Goal: Task Accomplishment & Management: Use online tool/utility

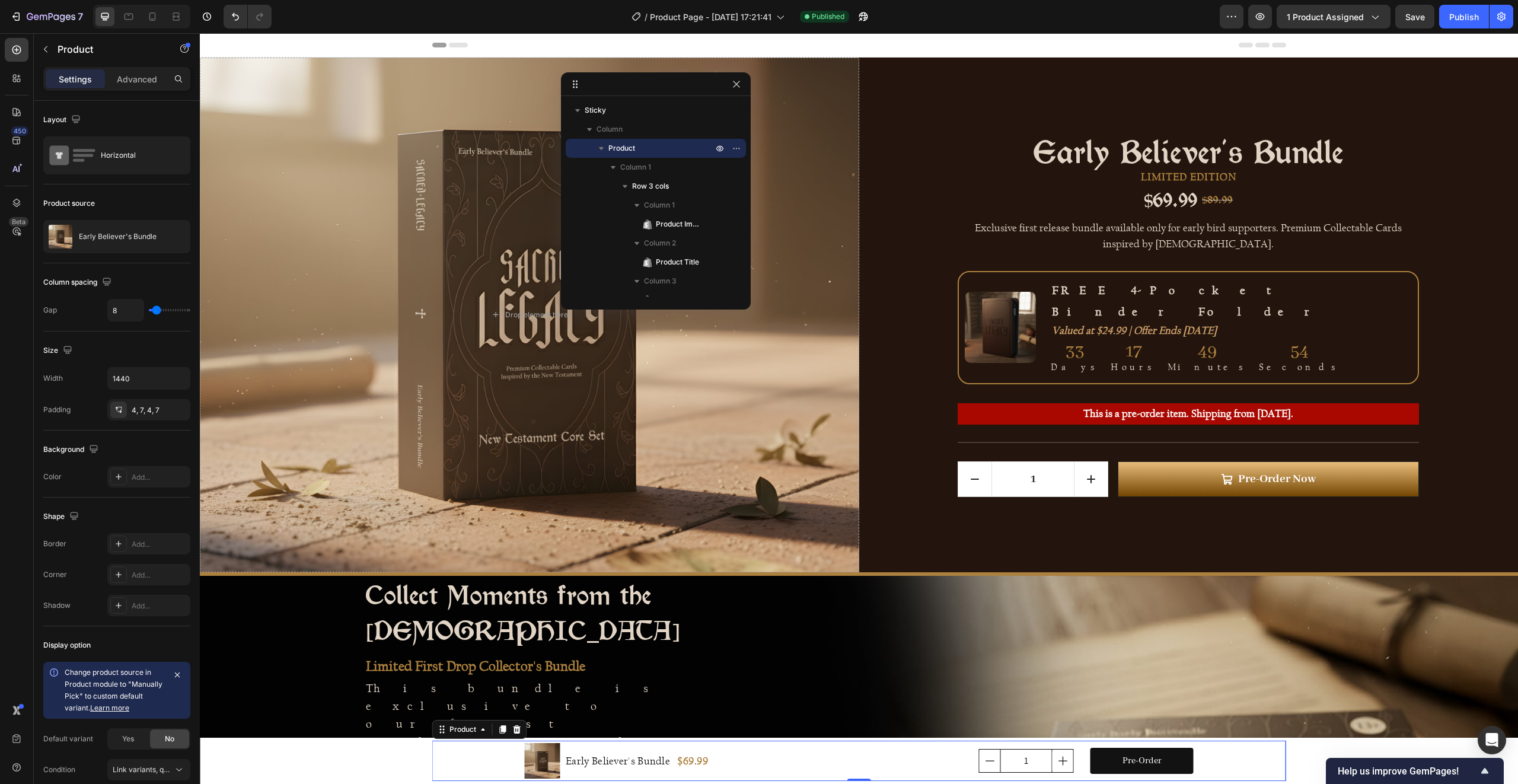
scroll to position [54, 0]
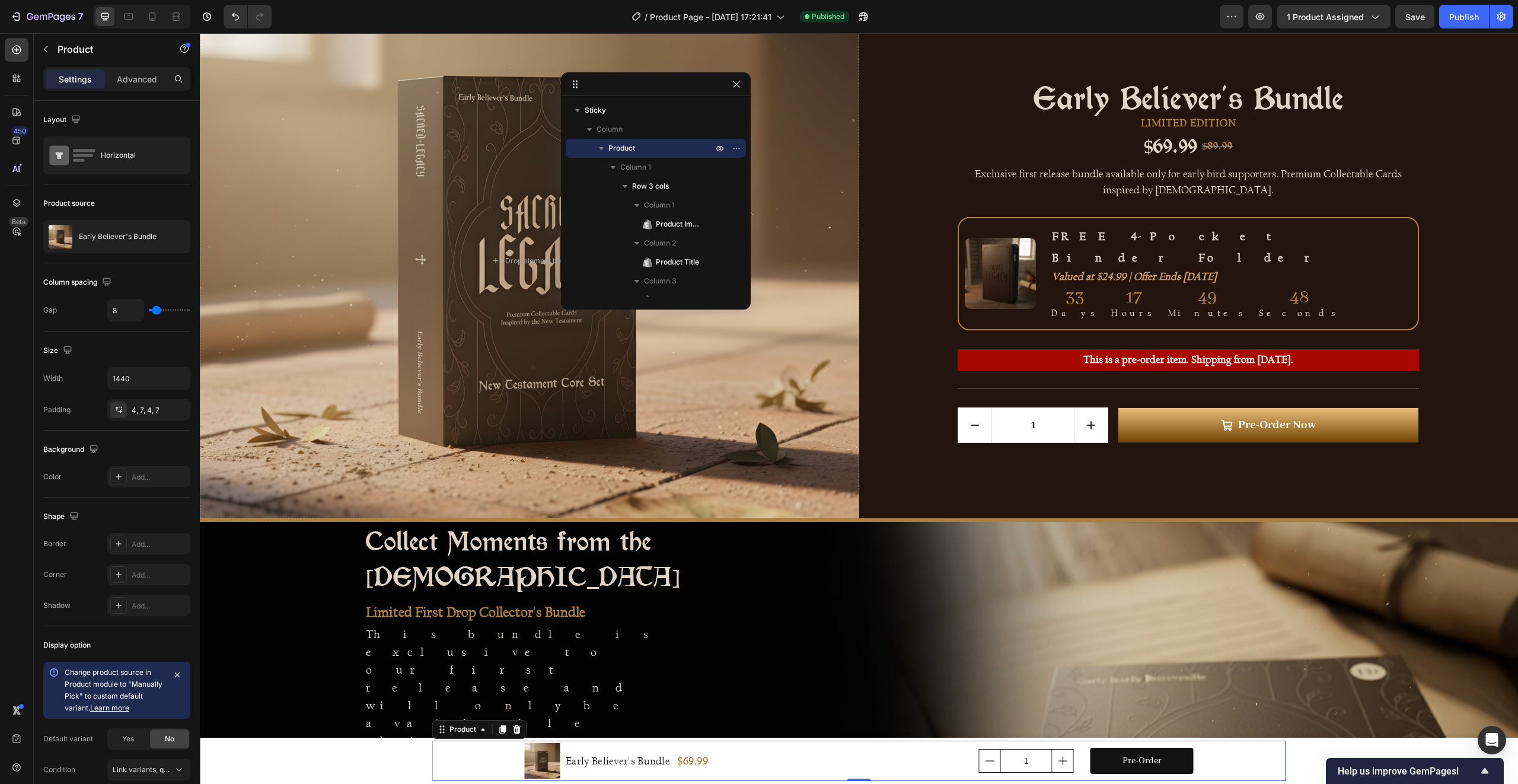
click at [1197, 185] on p "Exclusive first release bundle available only for early bird supporters. Premiu…" at bounding box center [1188, 181] width 427 height 28
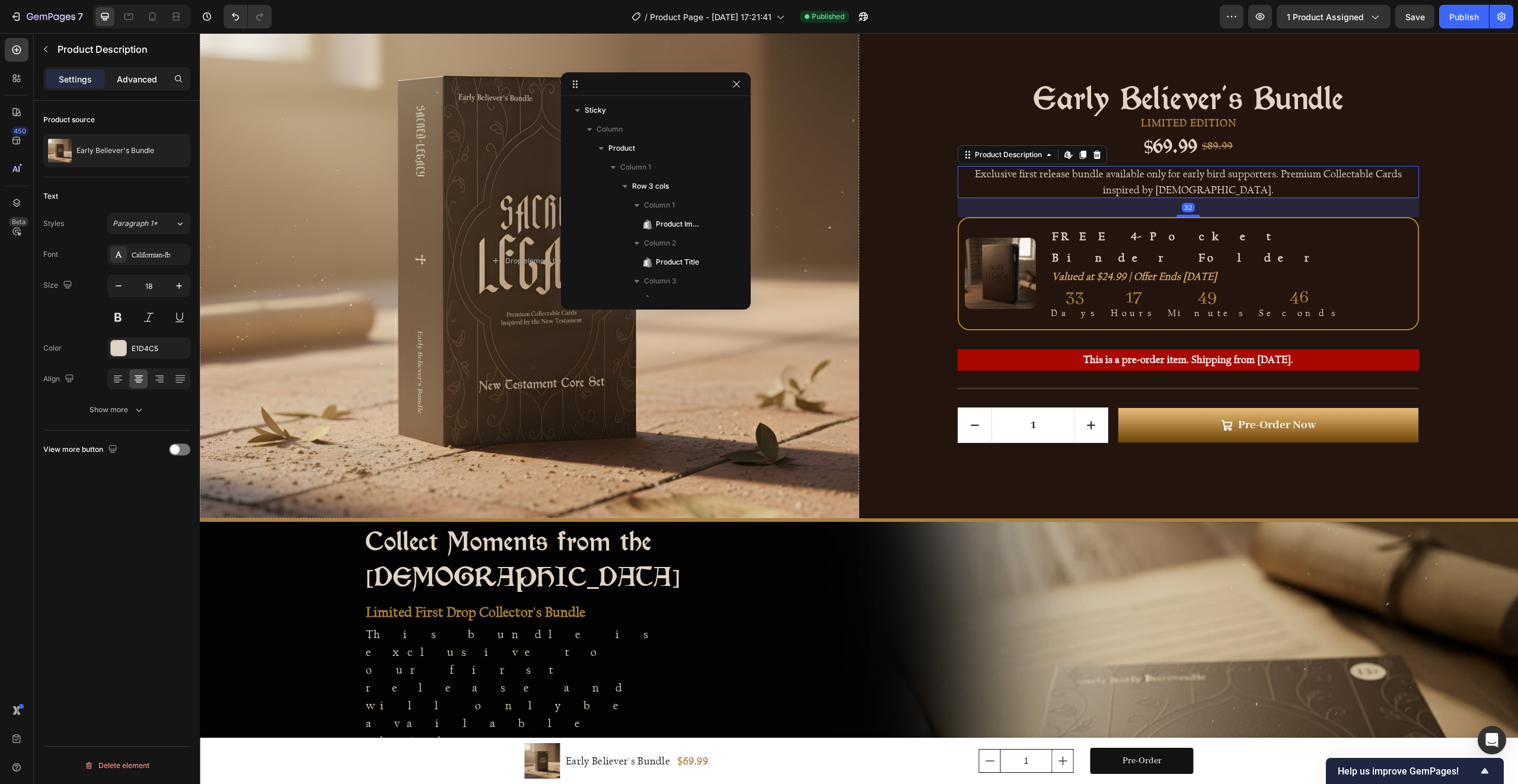
click at [144, 85] on div "Advanced" at bounding box center [137, 78] width 59 height 19
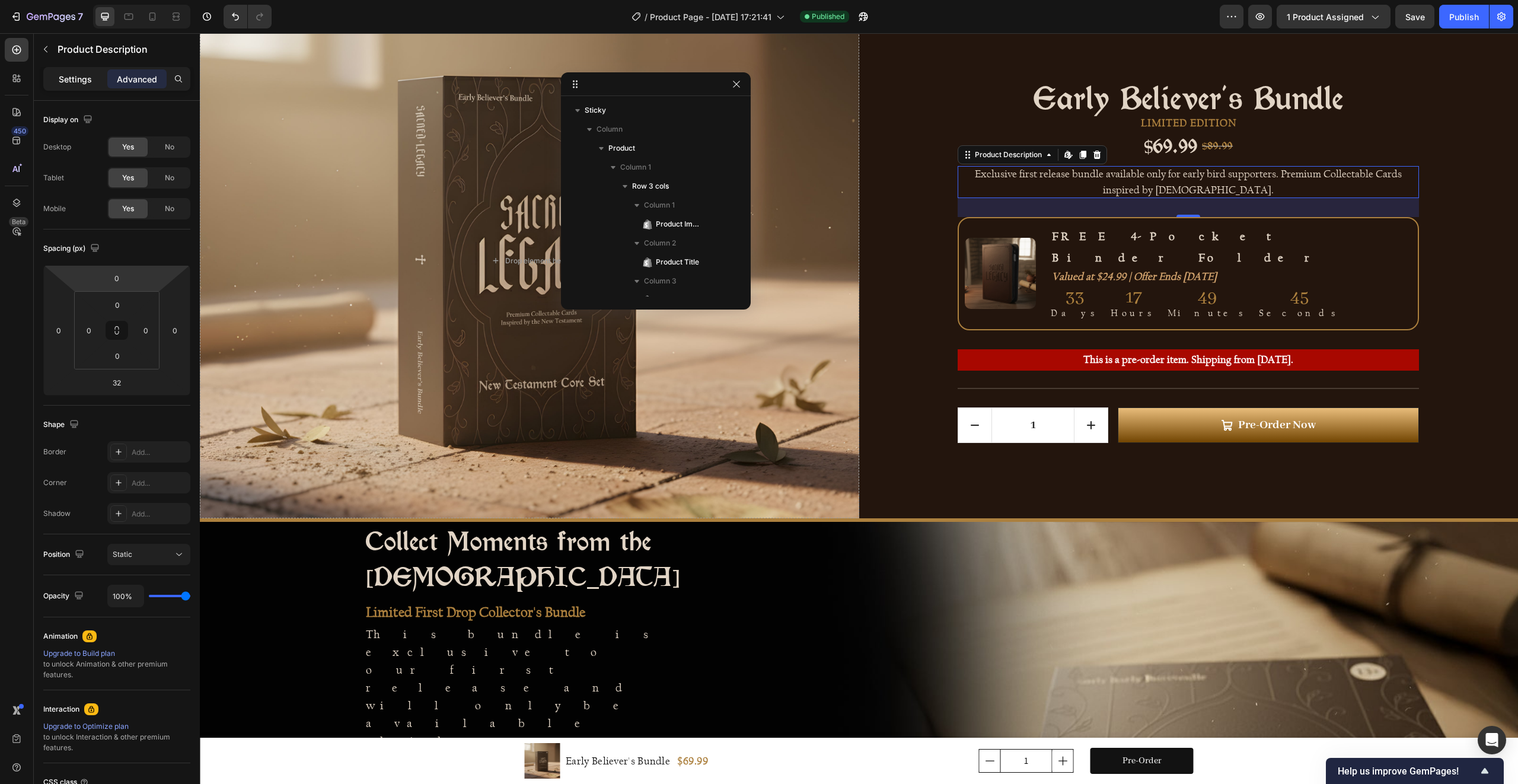
click at [72, 78] on p "Settings" at bounding box center [75, 79] width 33 height 12
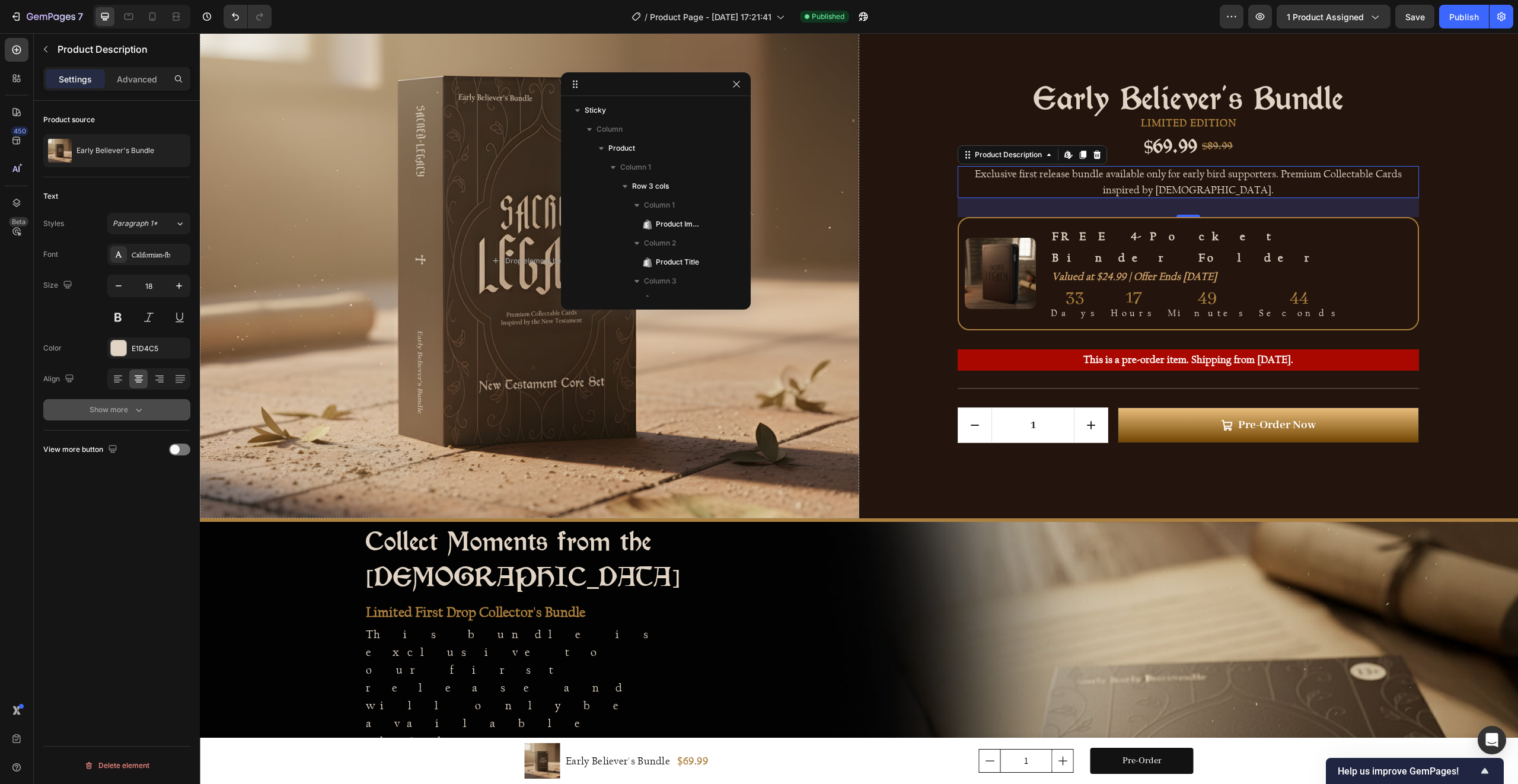
click at [116, 405] on div "Show more" at bounding box center [117, 409] width 55 height 12
click at [140, 79] on p "Advanced" at bounding box center [137, 79] width 40 height 12
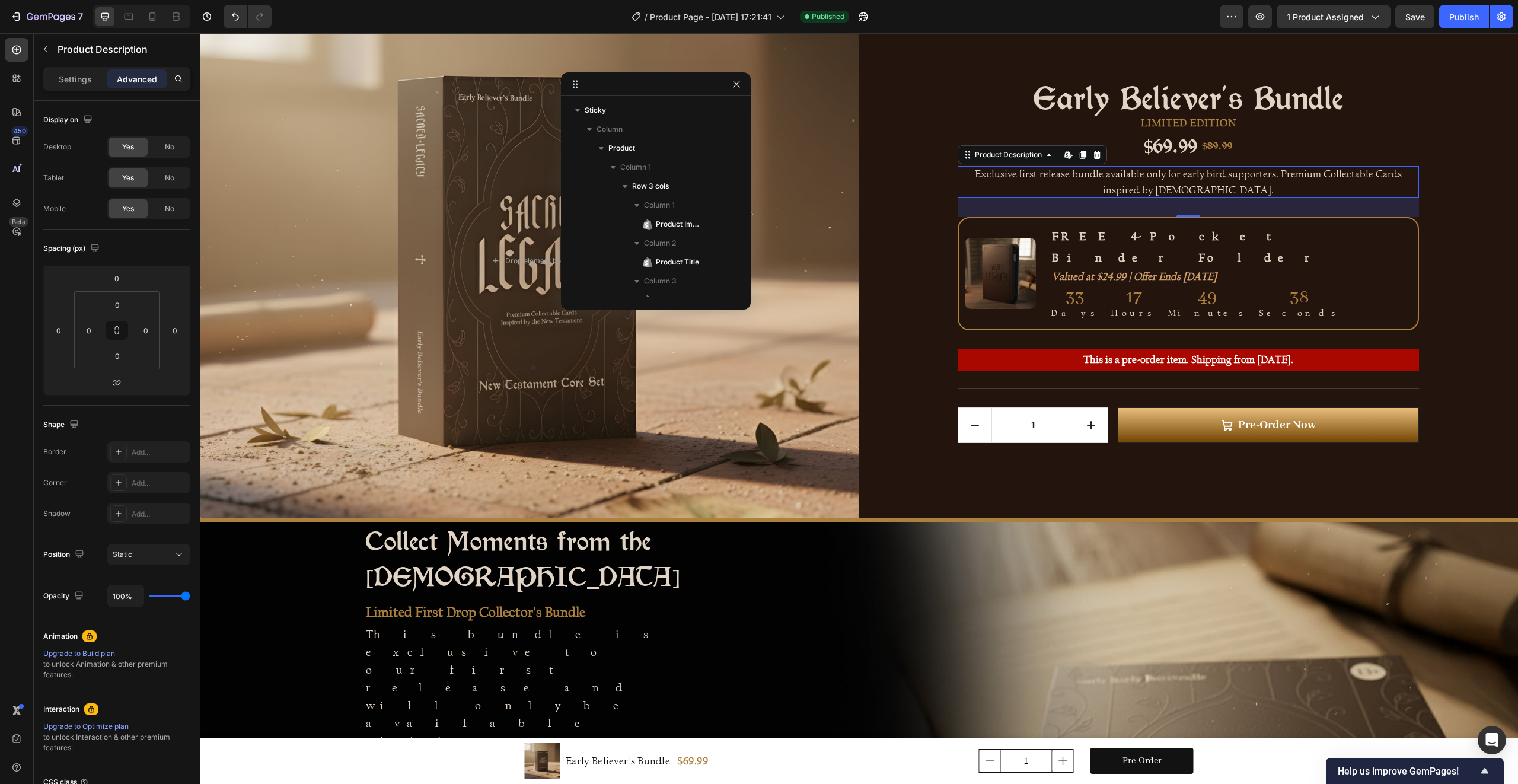
click at [1213, 181] on div "Exclusive first release bundle available only for early bird supporters. Premiu…" at bounding box center [1188, 182] width 461 height 32
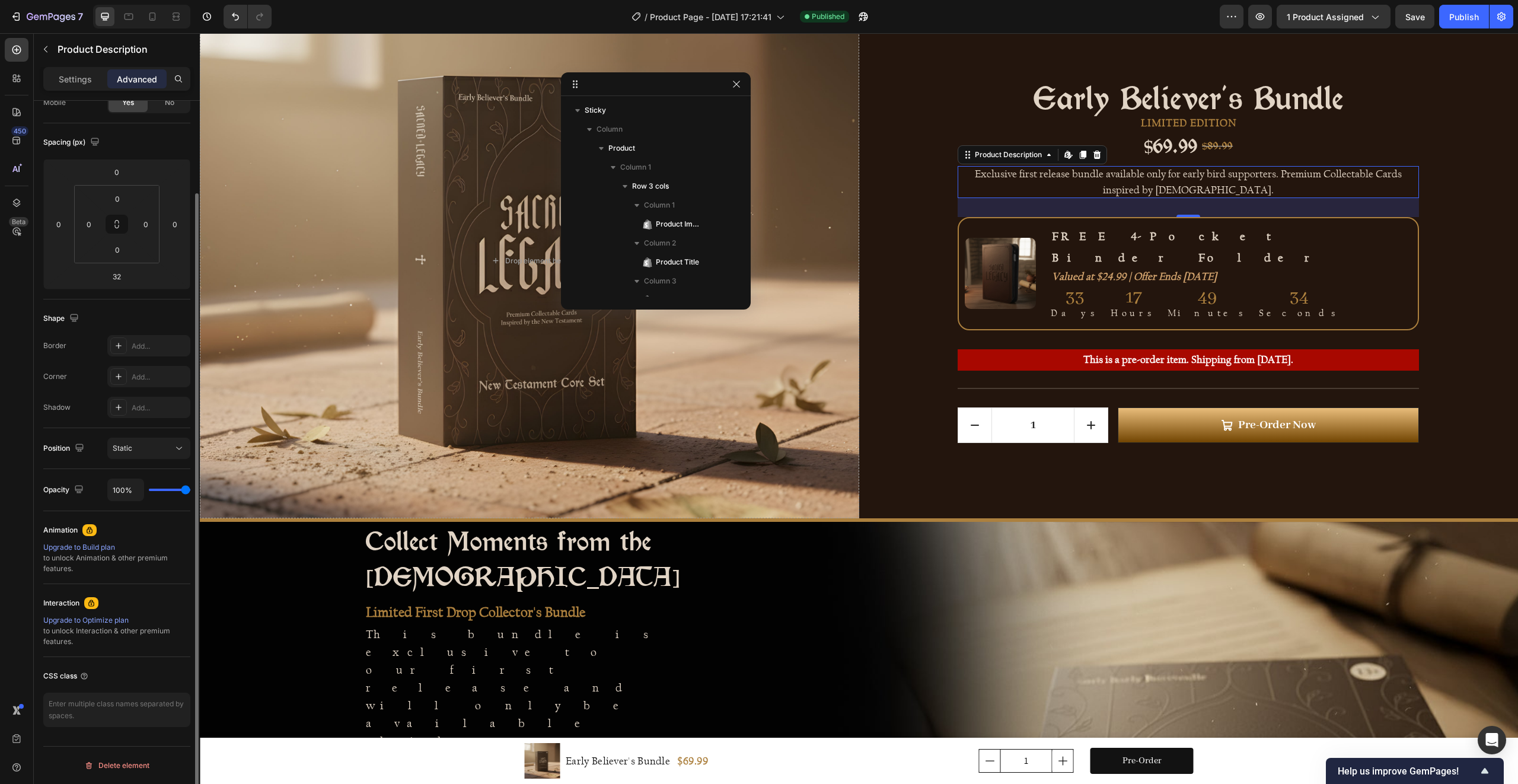
scroll to position [0, 0]
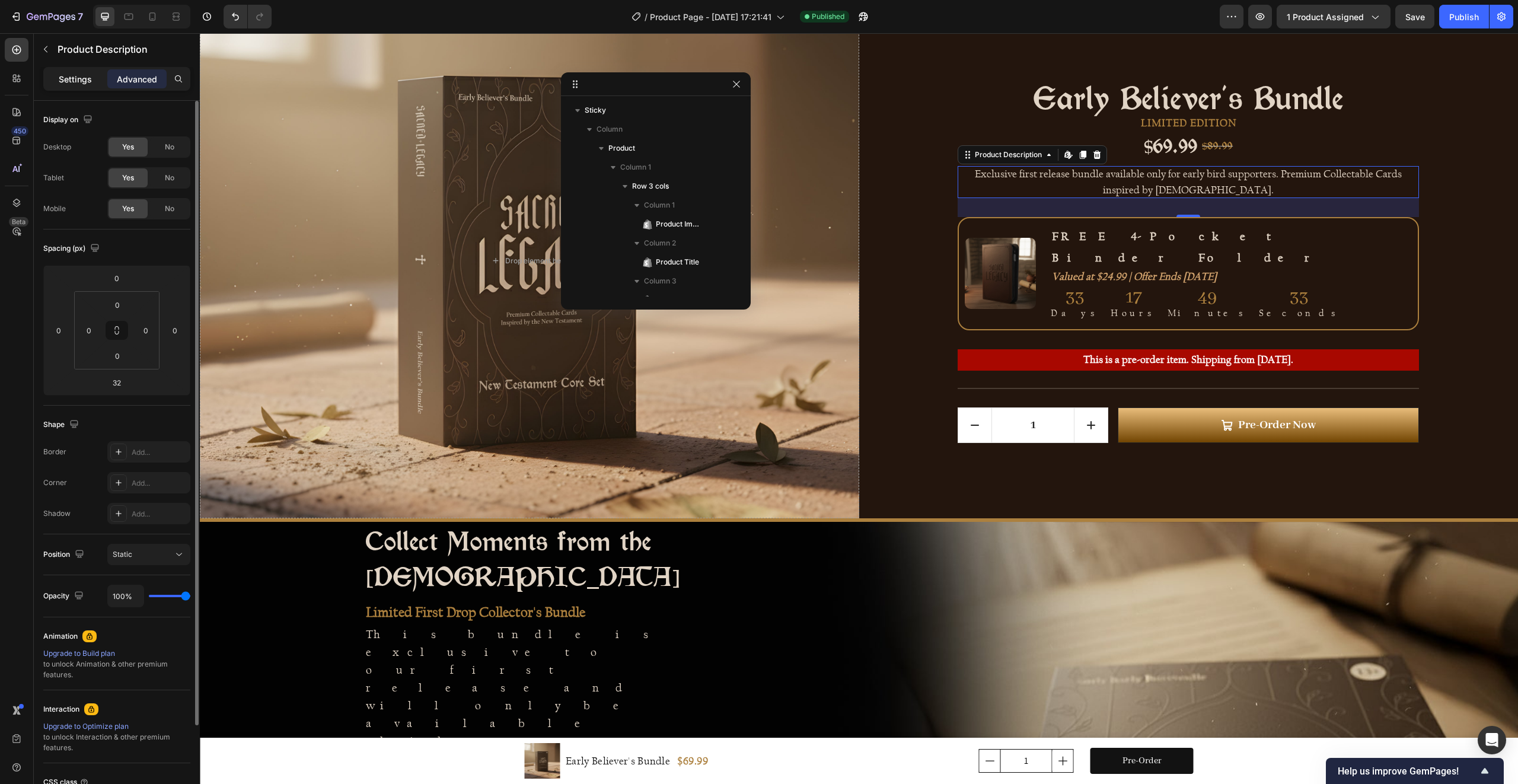
click at [79, 81] on p "Settings" at bounding box center [75, 79] width 33 height 12
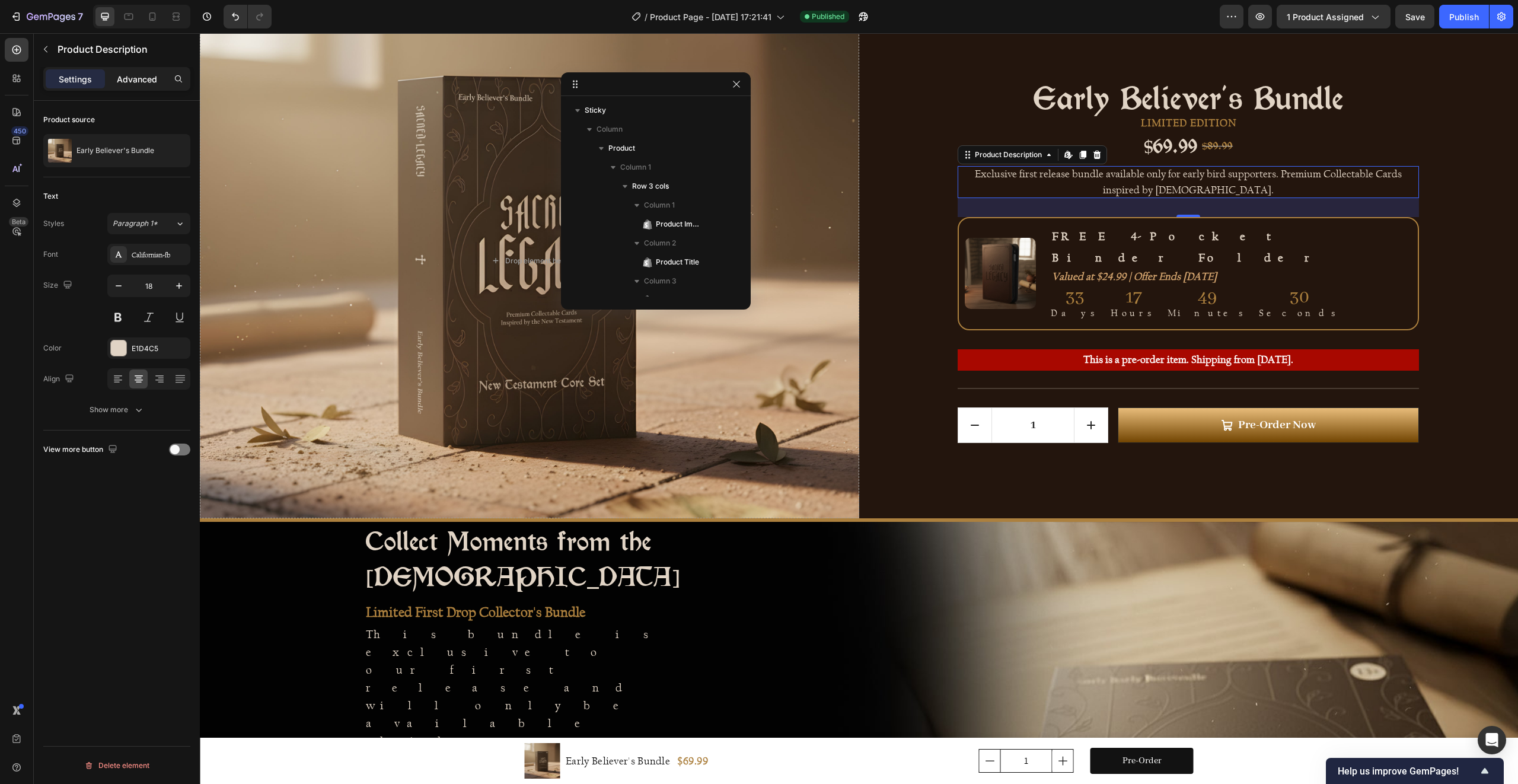
click at [139, 85] on div "Advanced" at bounding box center [137, 78] width 59 height 19
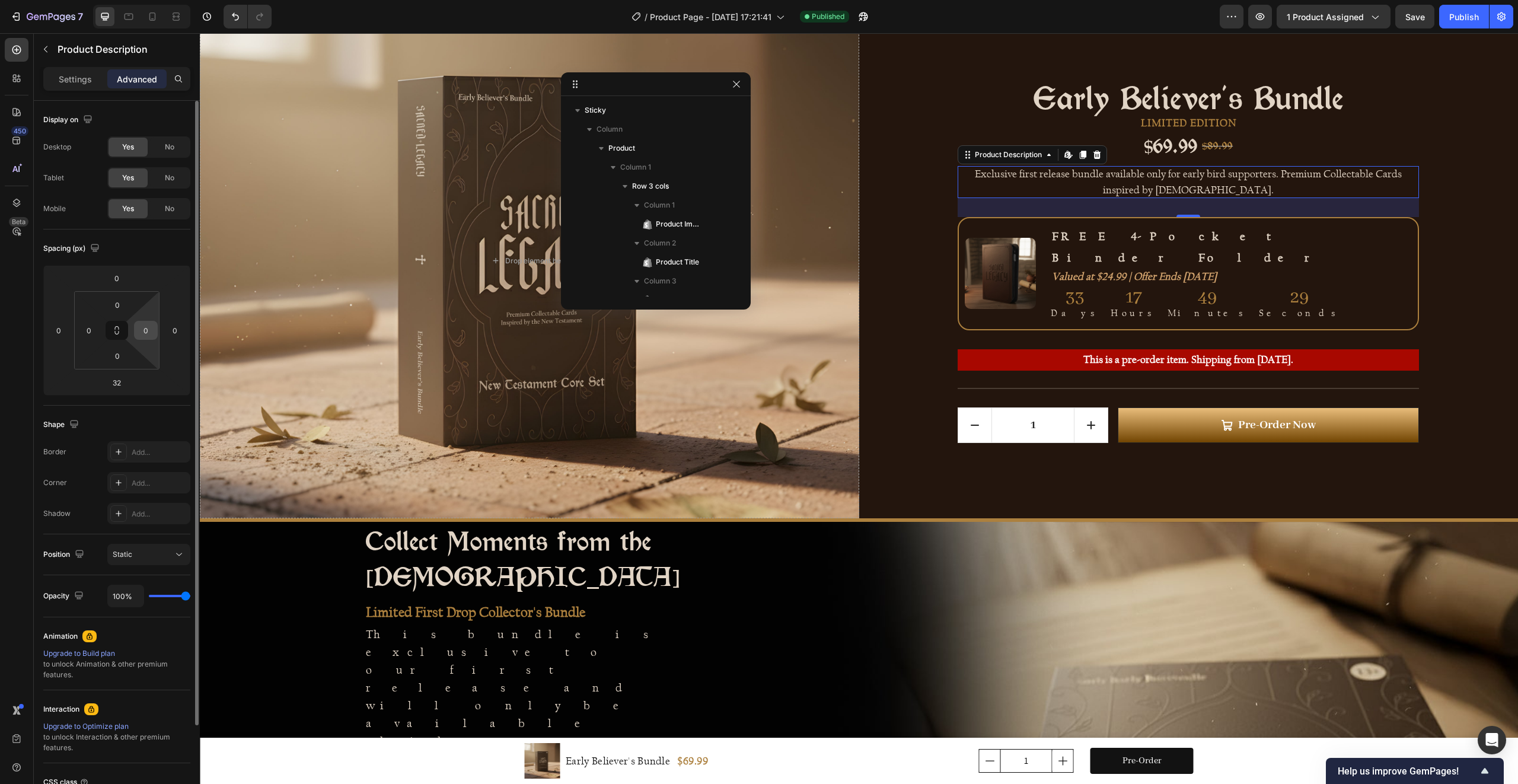
click at [140, 335] on input "0" at bounding box center [145, 330] width 18 height 18
type input "20"
click at [85, 327] on input "0" at bounding box center [88, 330] width 18 height 18
type input "20"
click at [143, 331] on input "20" at bounding box center [145, 330] width 18 height 18
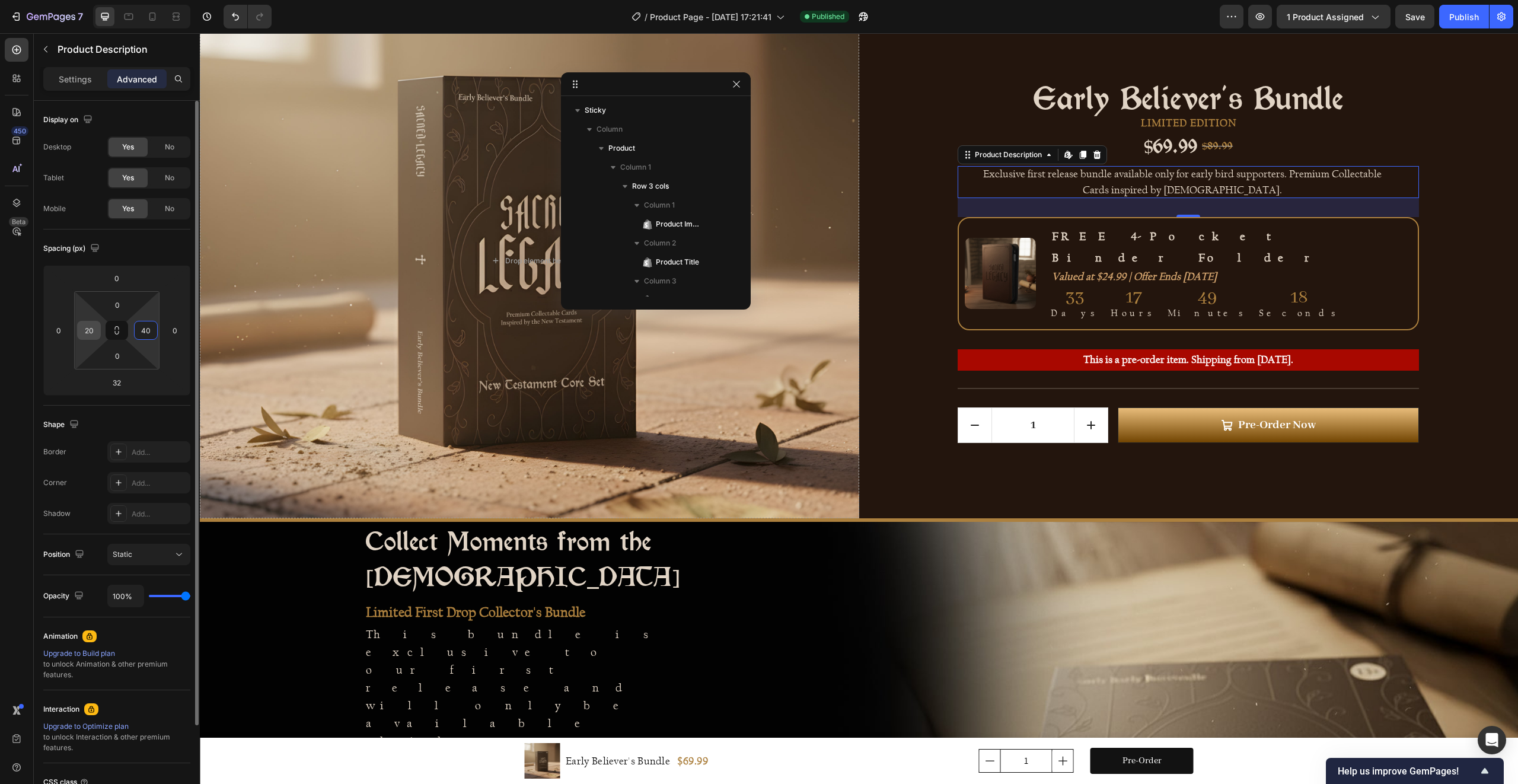
type input "40"
click at [89, 333] on input "20" at bounding box center [88, 330] width 18 height 18
type input "40"
click at [1473, 18] on div "Publish" at bounding box center [1464, 17] width 30 height 12
click at [1473, 18] on button "Publish" at bounding box center [1464, 16] width 50 height 24
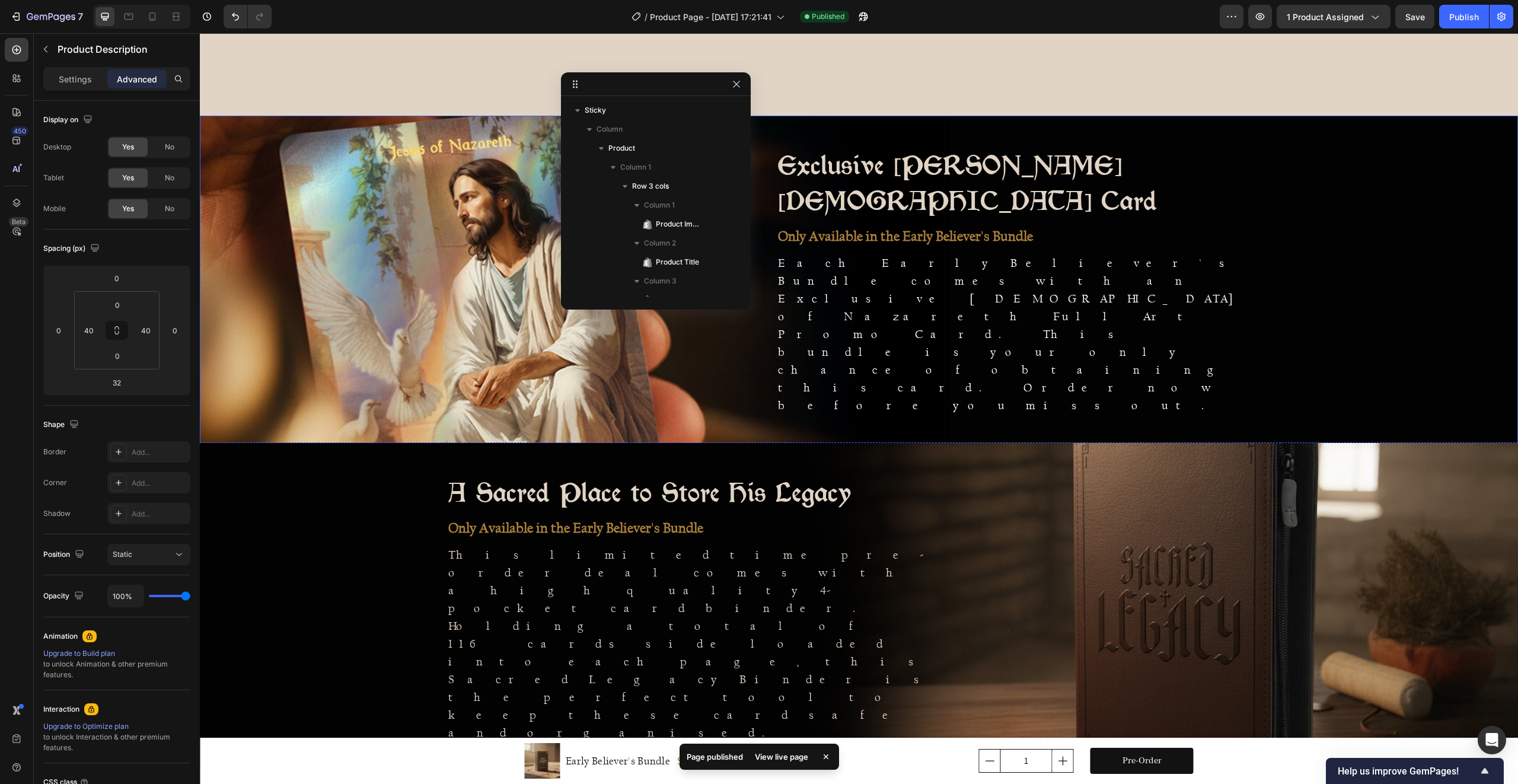
scroll to position [1402, 0]
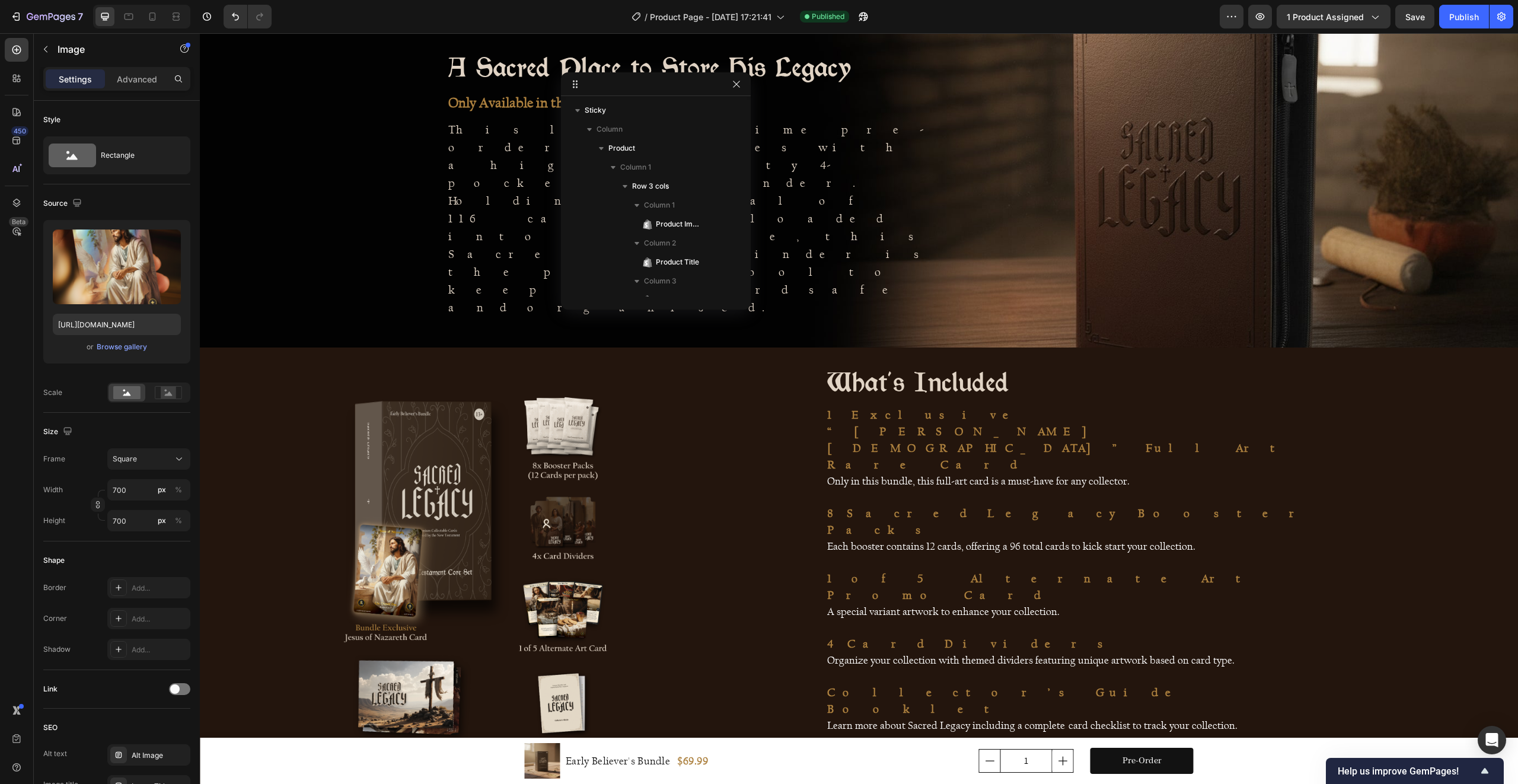
drag, startPoint x: 134, startPoint y: 521, endPoint x: 113, endPoint y: 518, distance: 21.2
click at [113, 518] on input "700" at bounding box center [149, 520] width 83 height 22
type input "701"
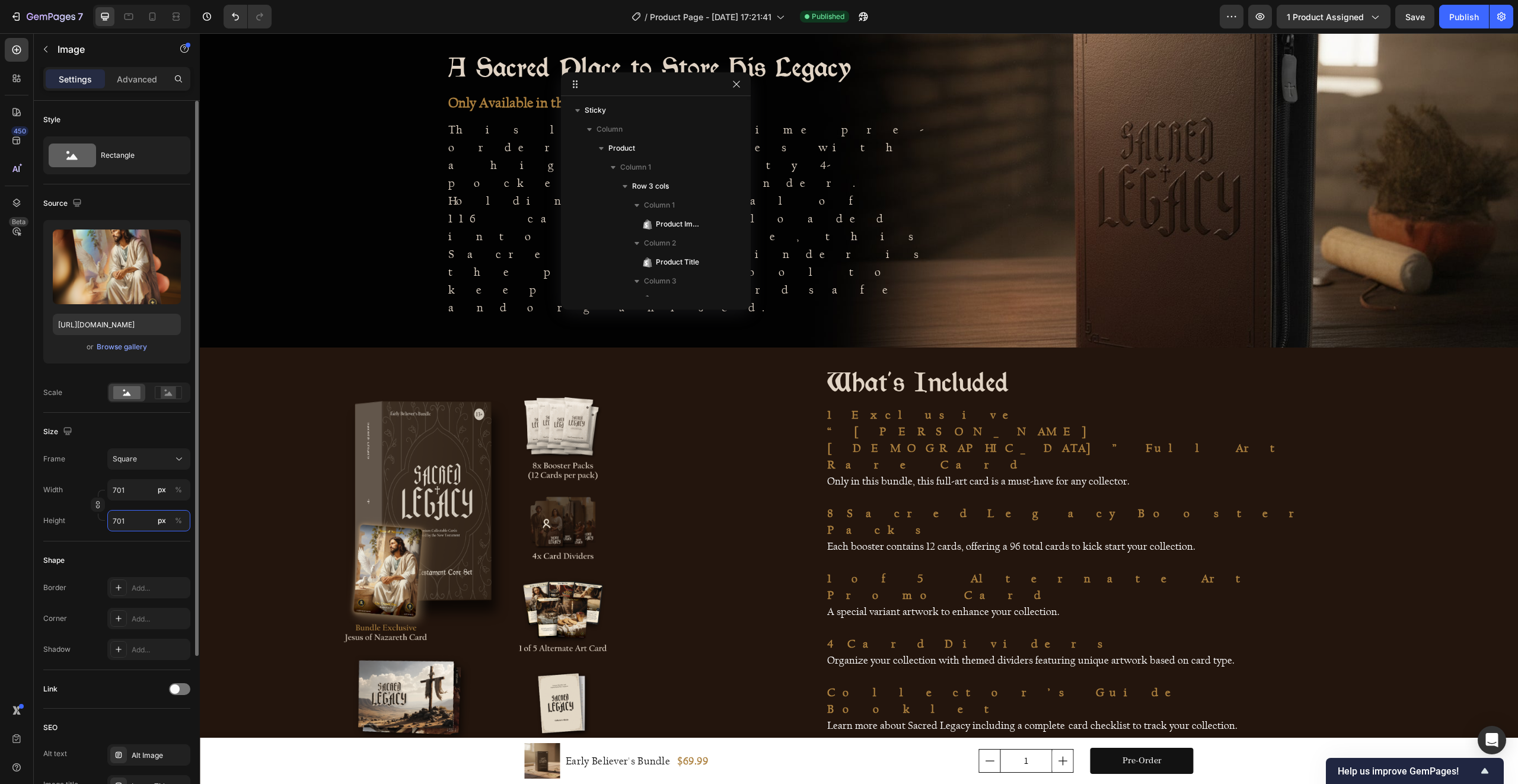
type input "702"
type input "703"
type input "704"
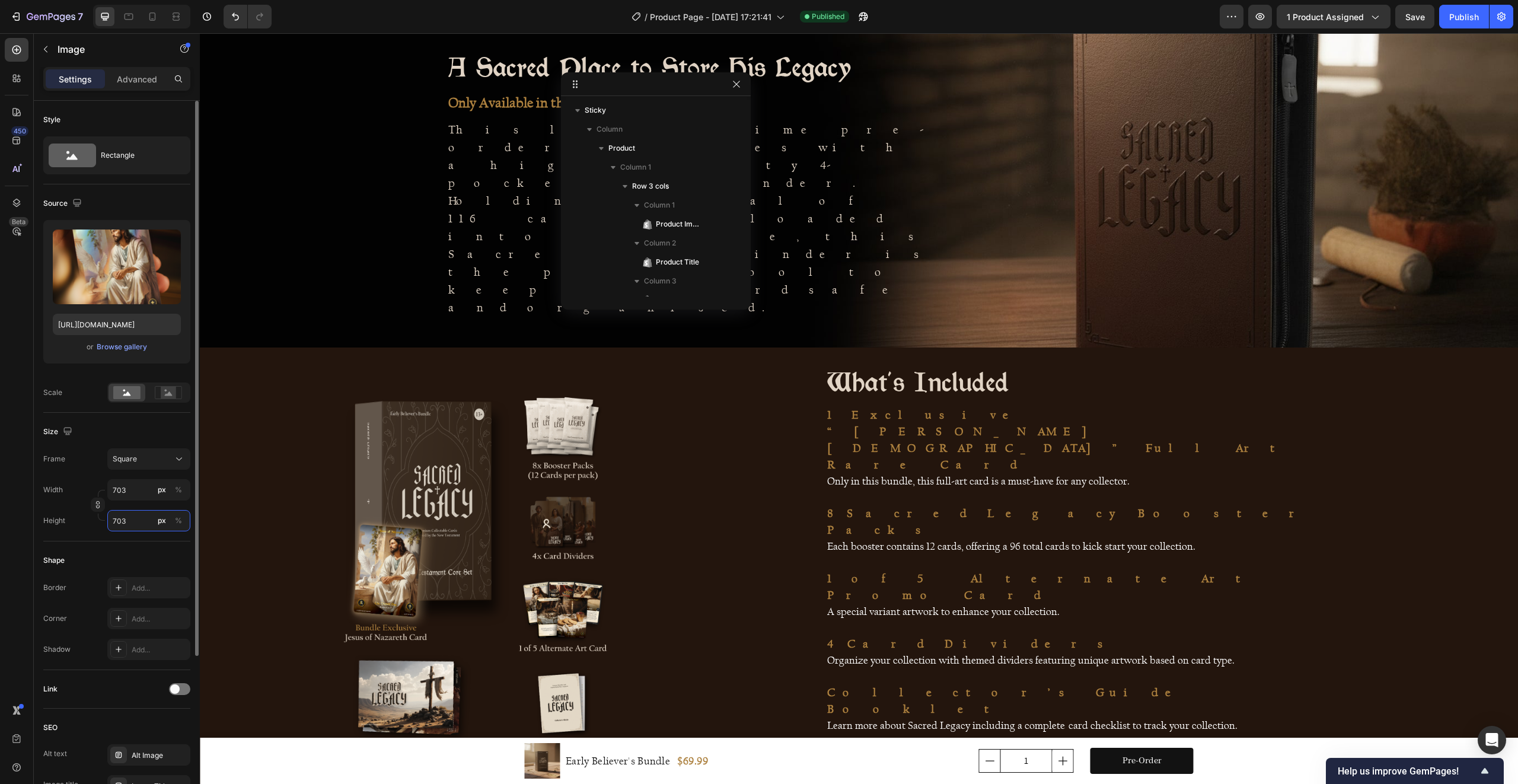
type input "704"
type input "705"
type input "706"
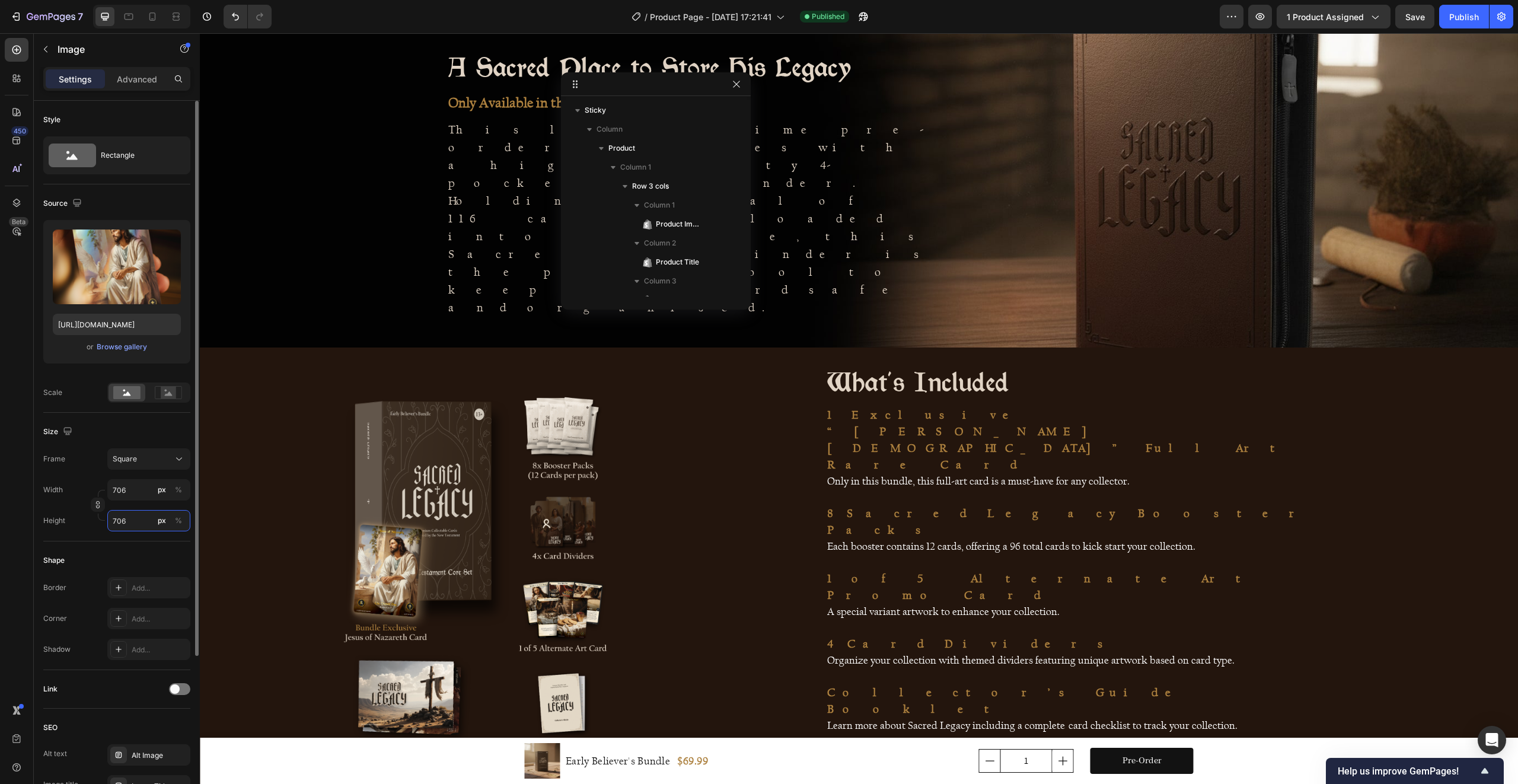
type input "707"
type input "708"
type input "709"
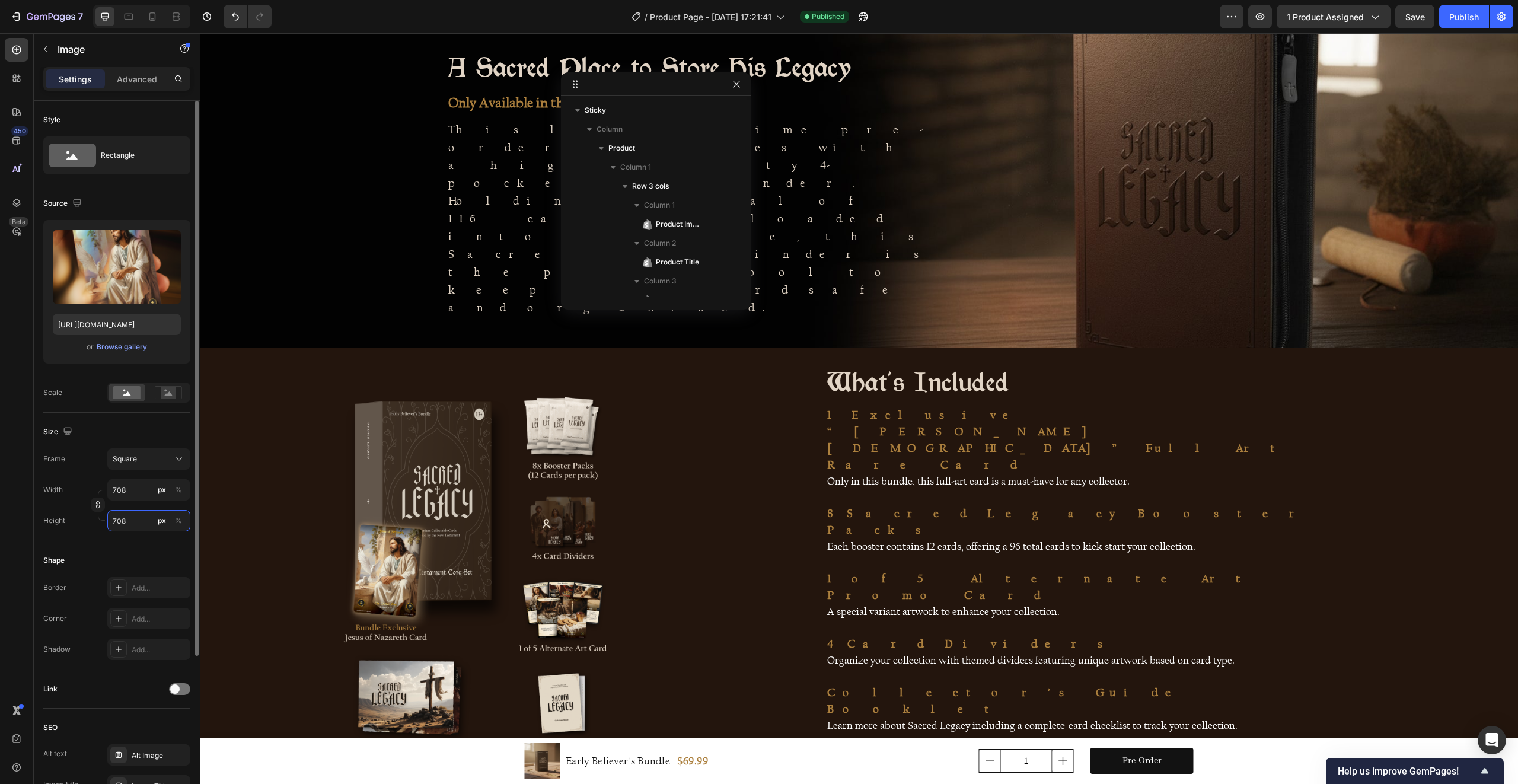
type input "709"
type input "710"
type input "711"
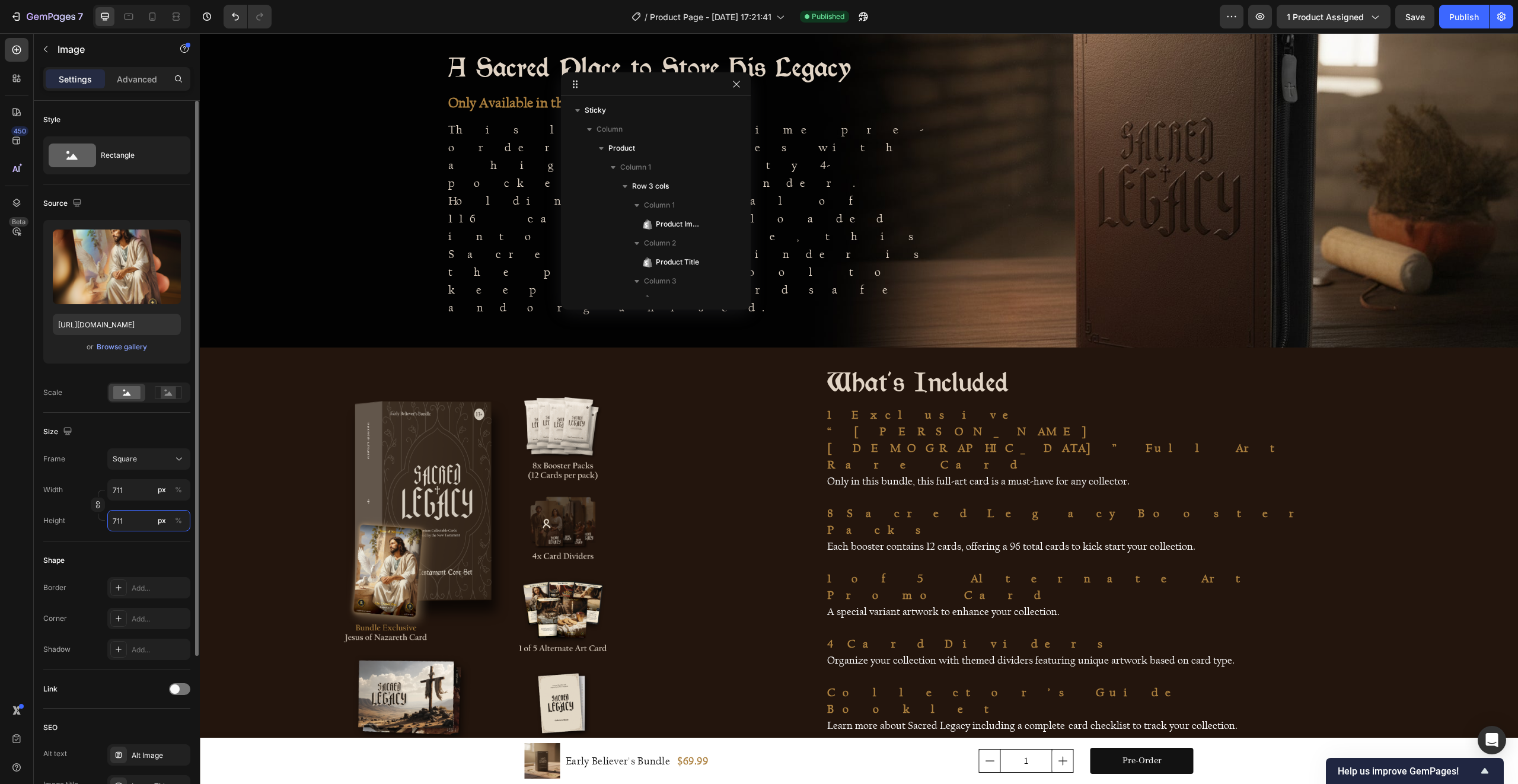
type input "712"
type input "713"
type input "714"
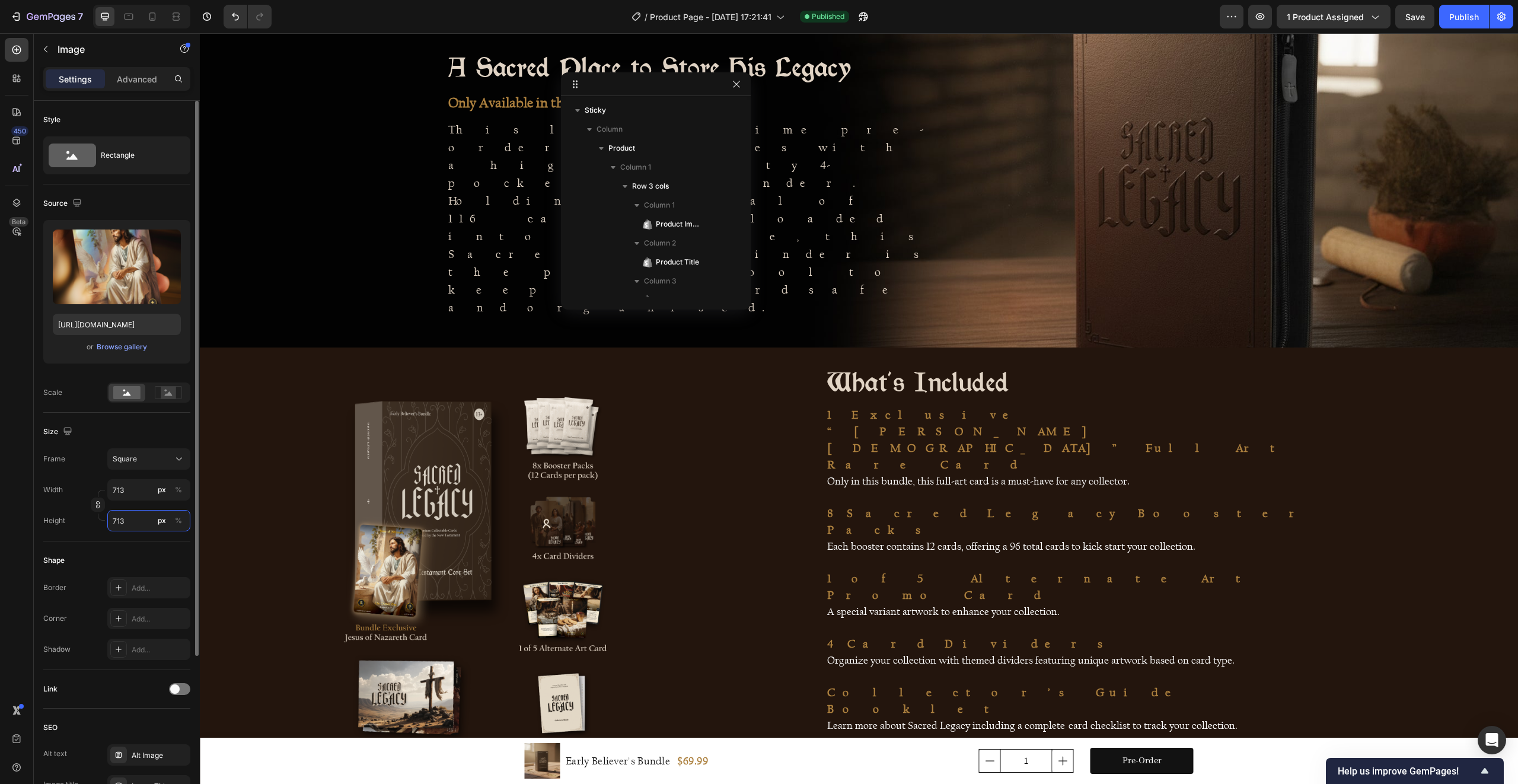
type input "714"
type input "715"
type input "716"
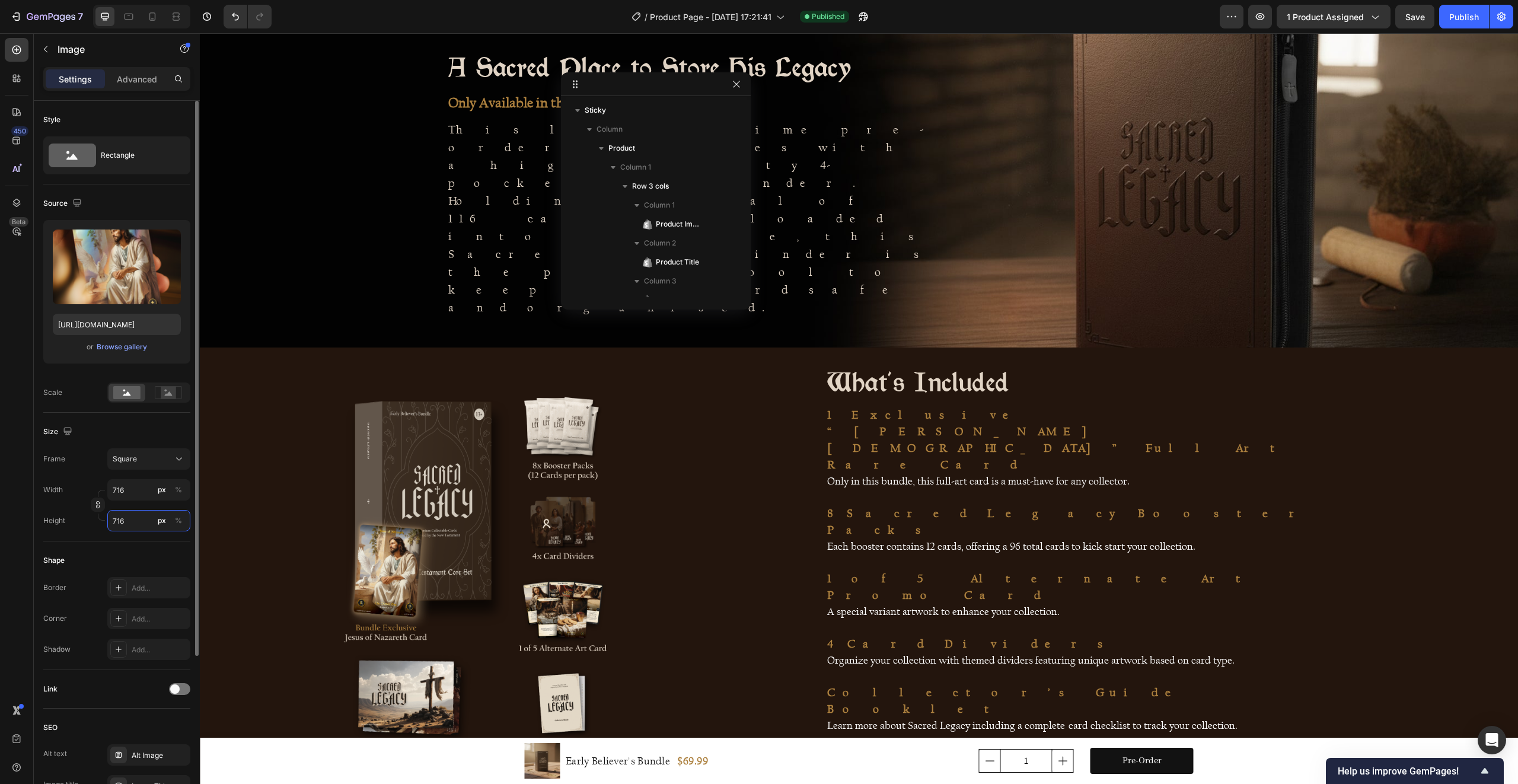
type input "717"
type input "700"
type input "717"
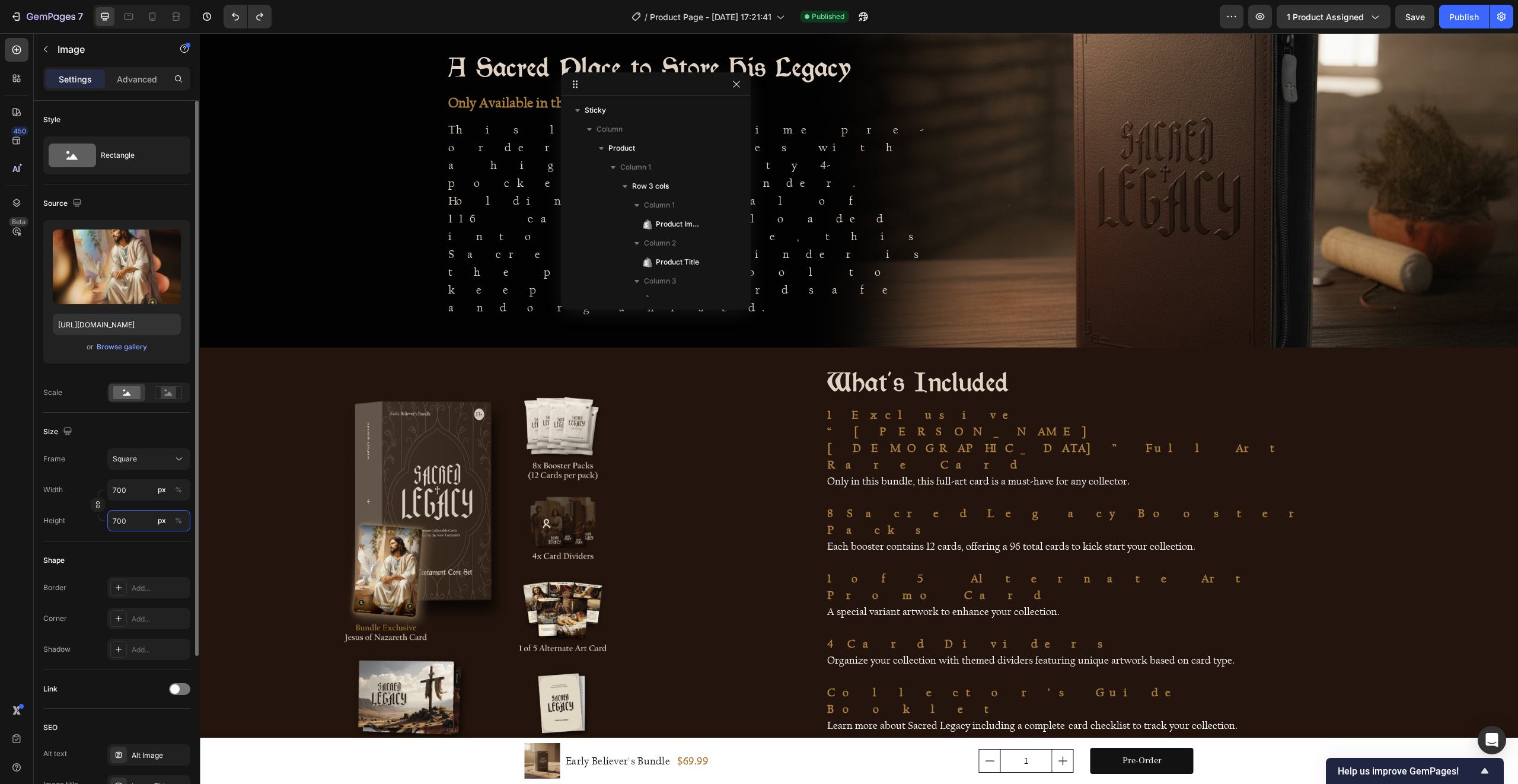
type input "717"
type input "700"
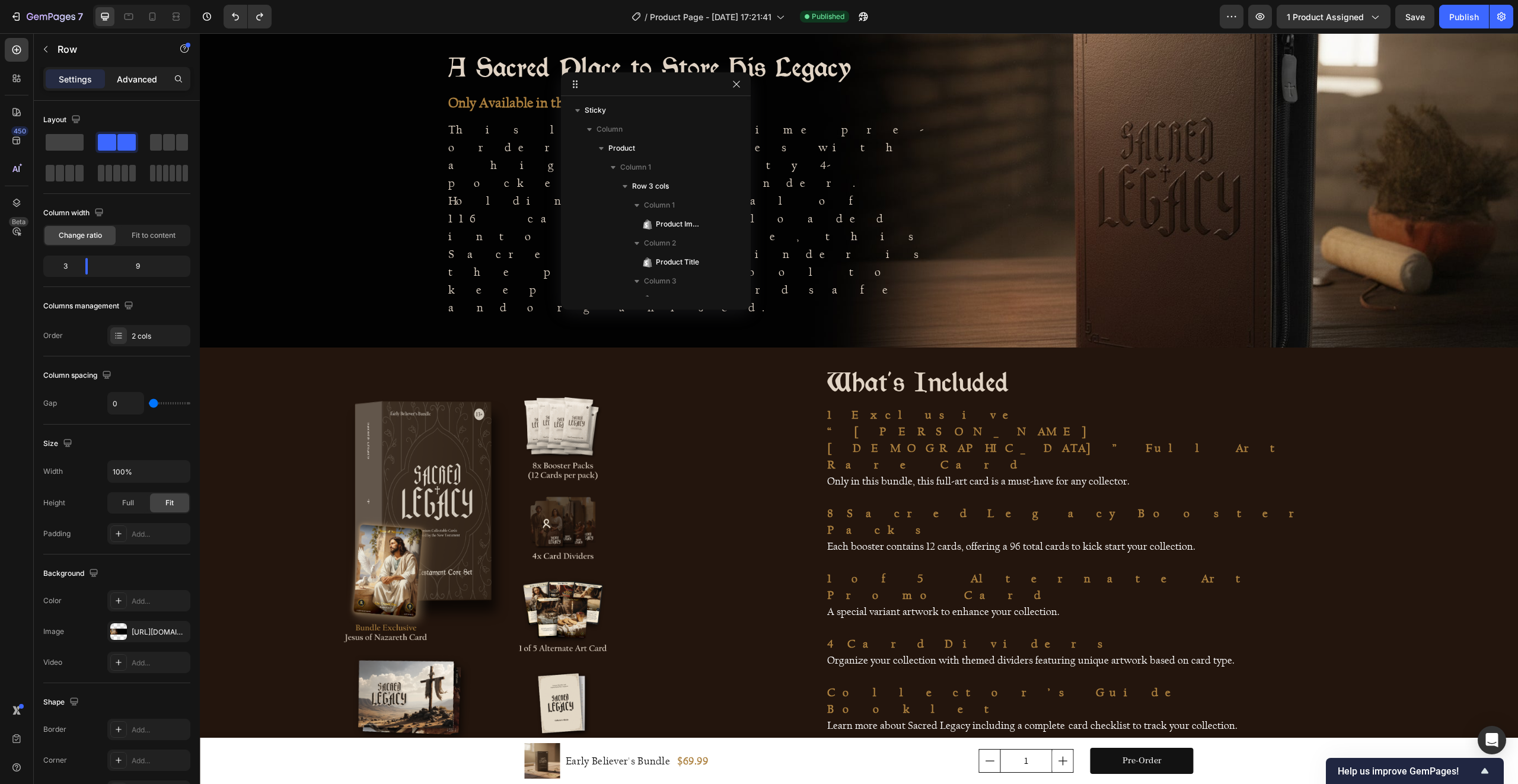
click at [128, 83] on p "Advanced" at bounding box center [137, 79] width 40 height 12
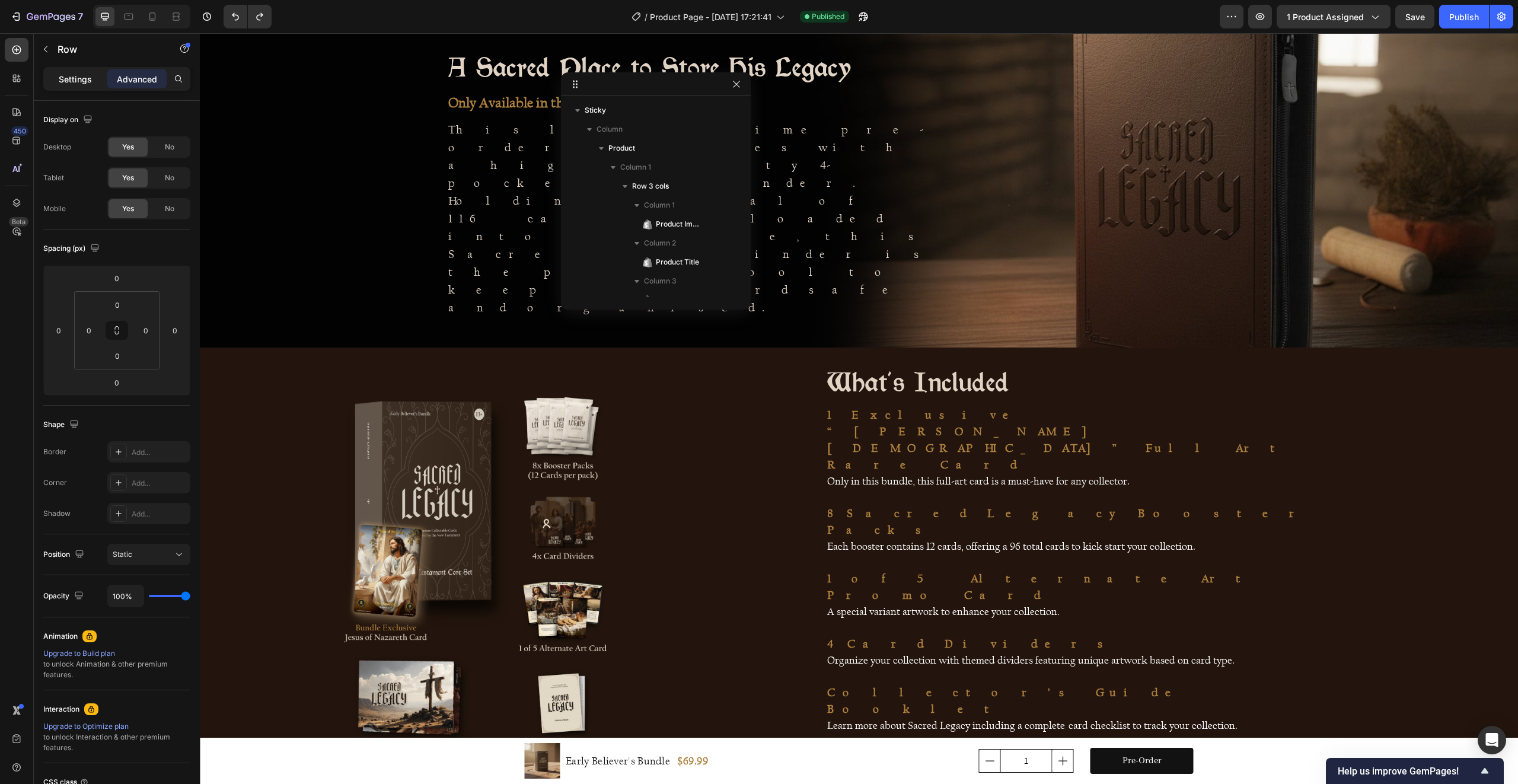
click at [89, 79] on p "Settings" at bounding box center [75, 79] width 33 height 12
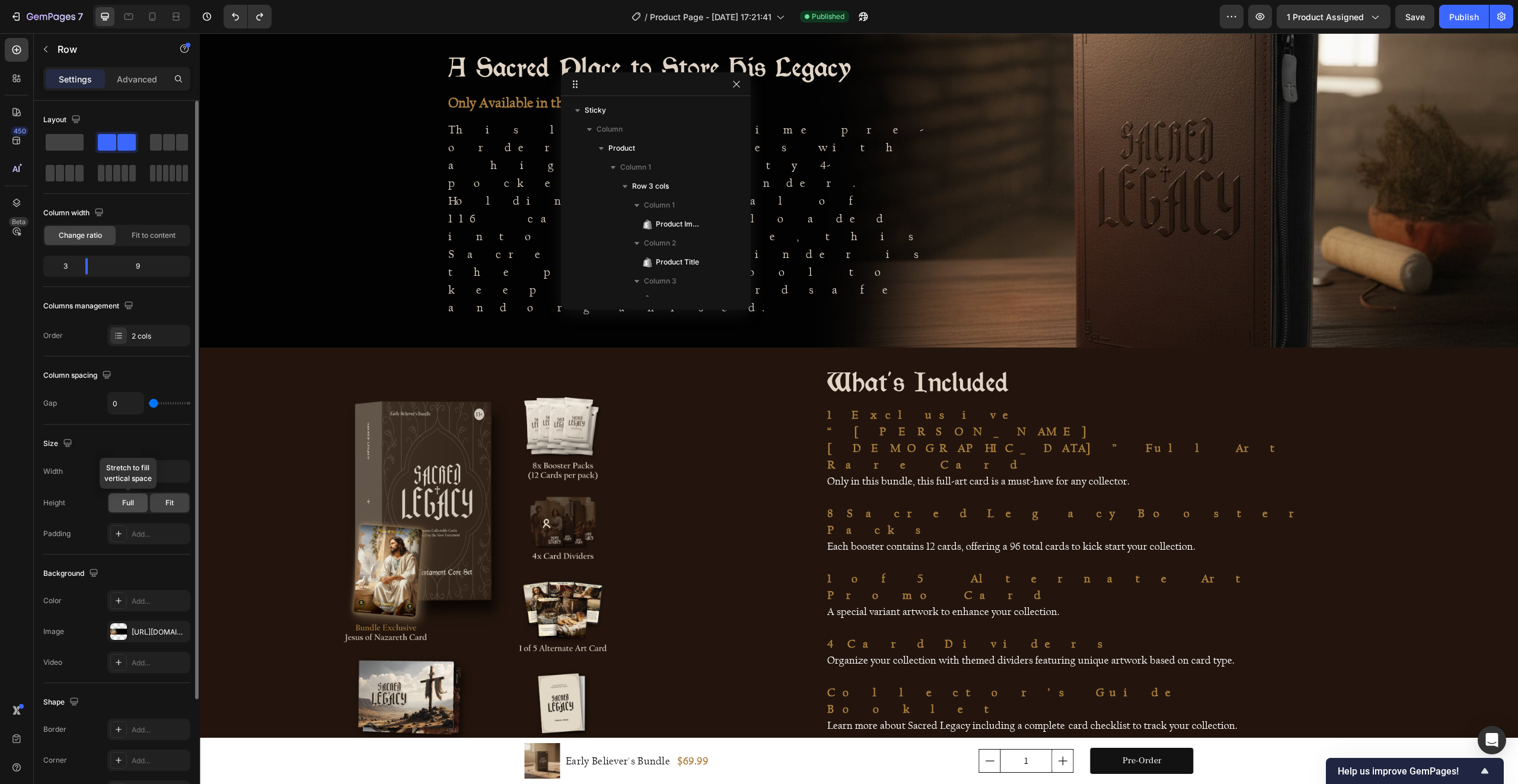
click at [126, 507] on span "Full" at bounding box center [128, 503] width 12 height 11
click at [170, 498] on span "Fit" at bounding box center [169, 503] width 8 height 11
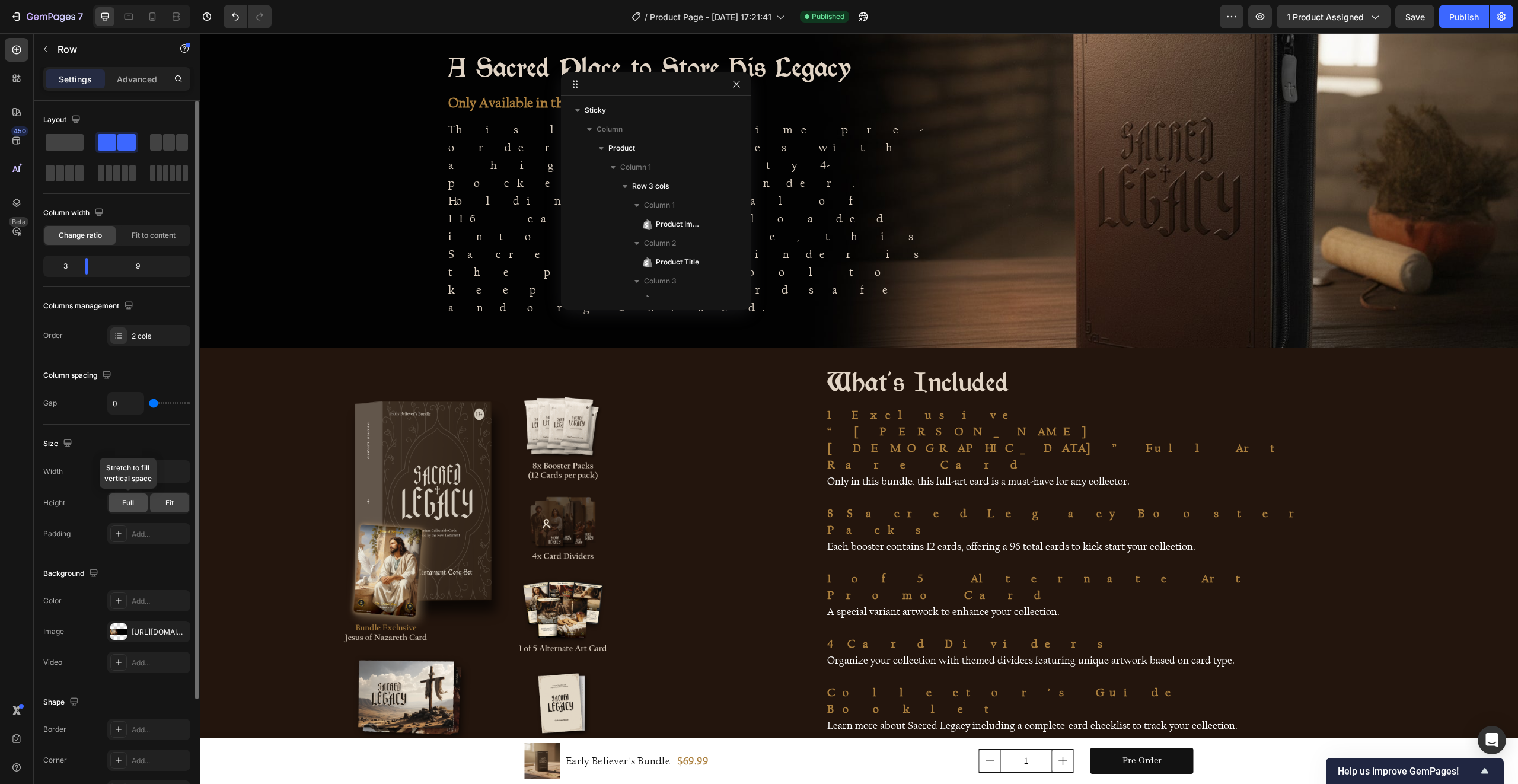
click at [129, 505] on span "Full" at bounding box center [128, 503] width 12 height 11
click at [165, 505] on span "Fit" at bounding box center [169, 503] width 8 height 11
